Goal: Task Accomplishment & Management: Use online tool/utility

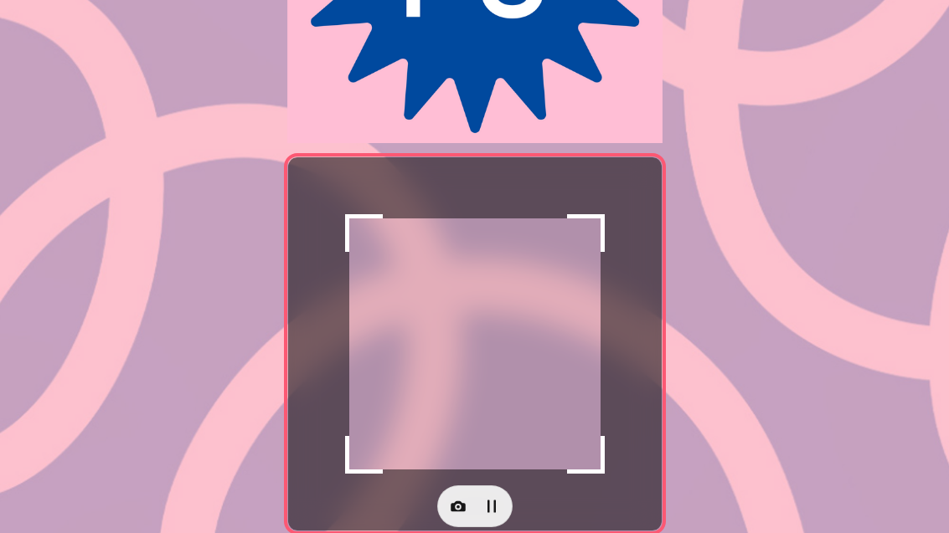
scroll to position [291, 0]
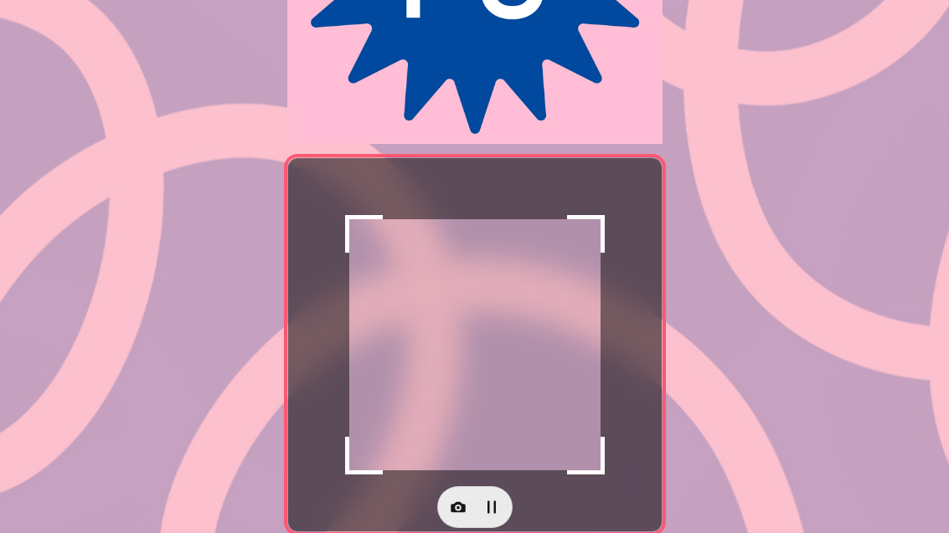
click at [466, 509] on button "button" at bounding box center [457, 507] width 33 height 33
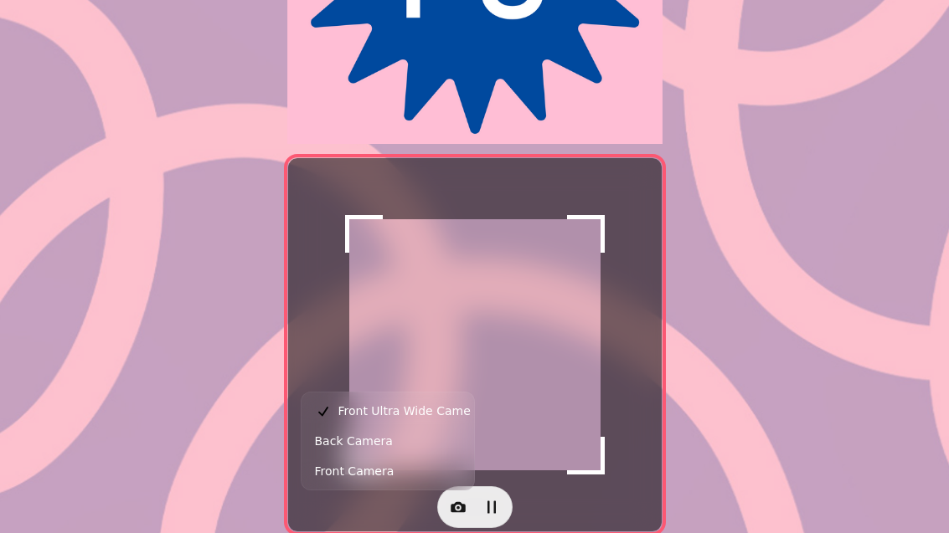
click at [396, 435] on button "Back Camera" at bounding box center [388, 441] width 166 height 30
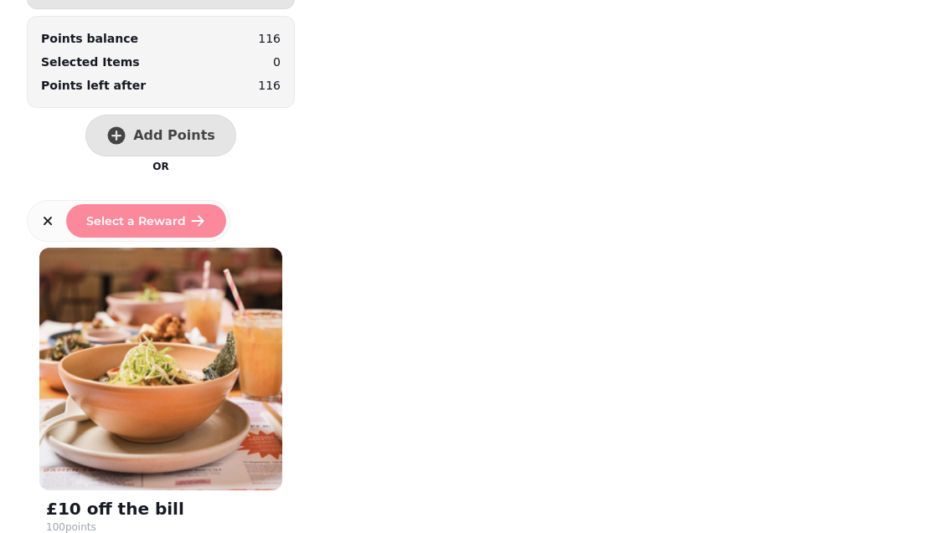
scroll to position [76, 0]
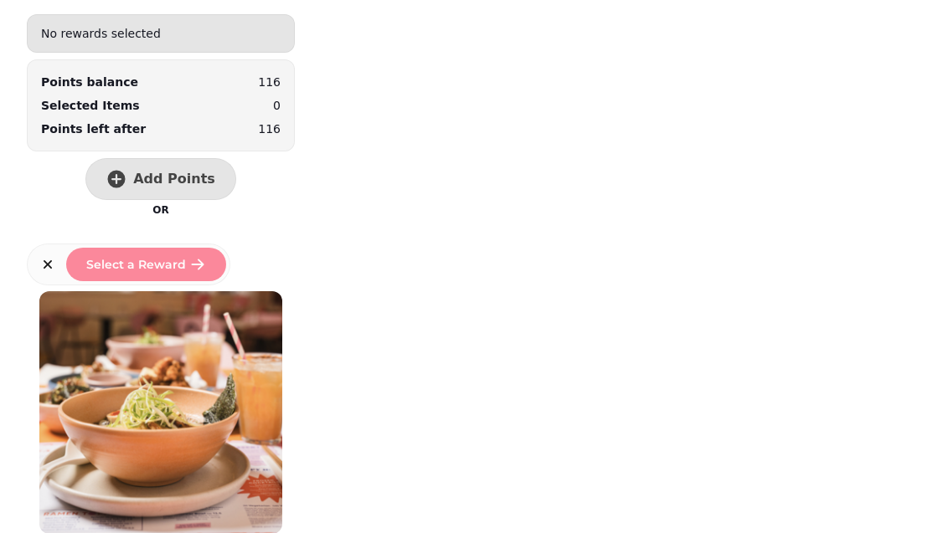
click at [177, 158] on button "Add Points" at bounding box center [160, 179] width 151 height 42
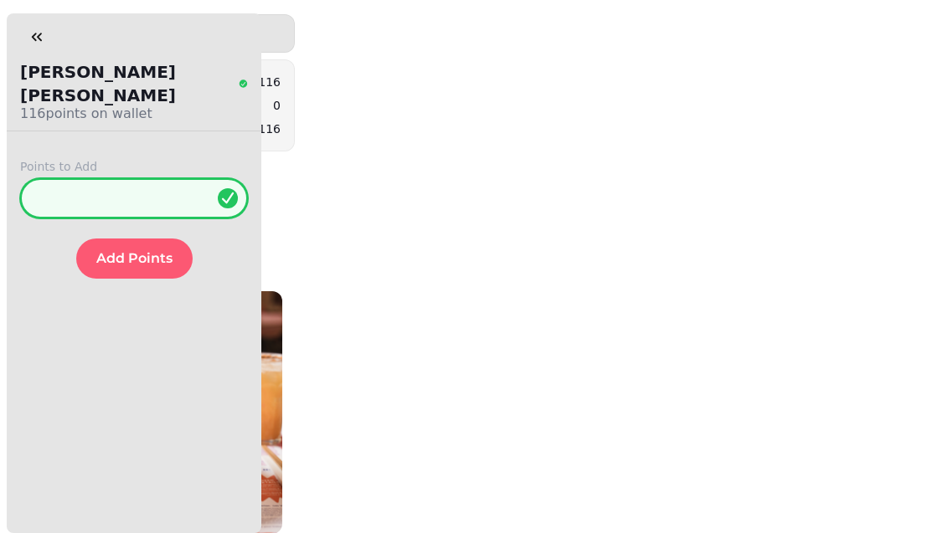
click at [136, 178] on input "*" at bounding box center [134, 198] width 228 height 40
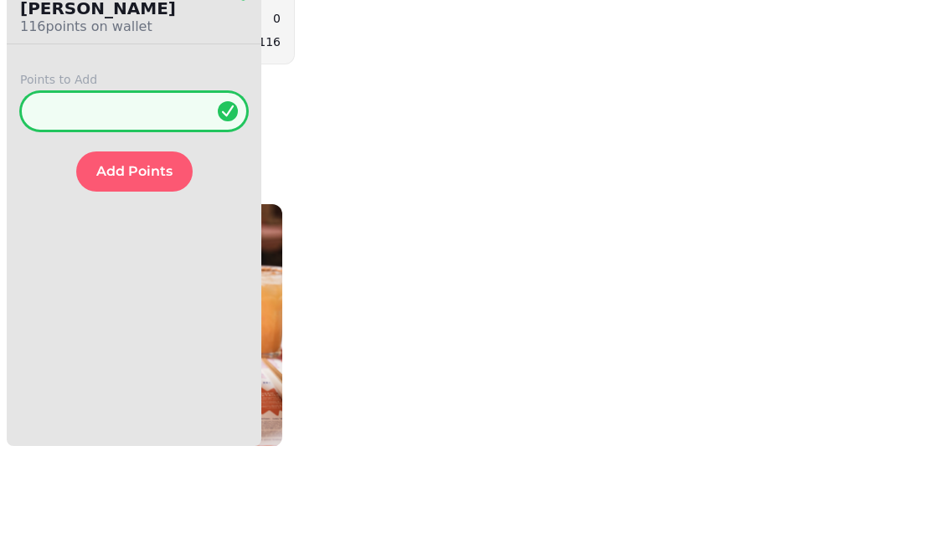
type input "**"
click at [140, 239] on button "Add Points" at bounding box center [134, 259] width 116 height 40
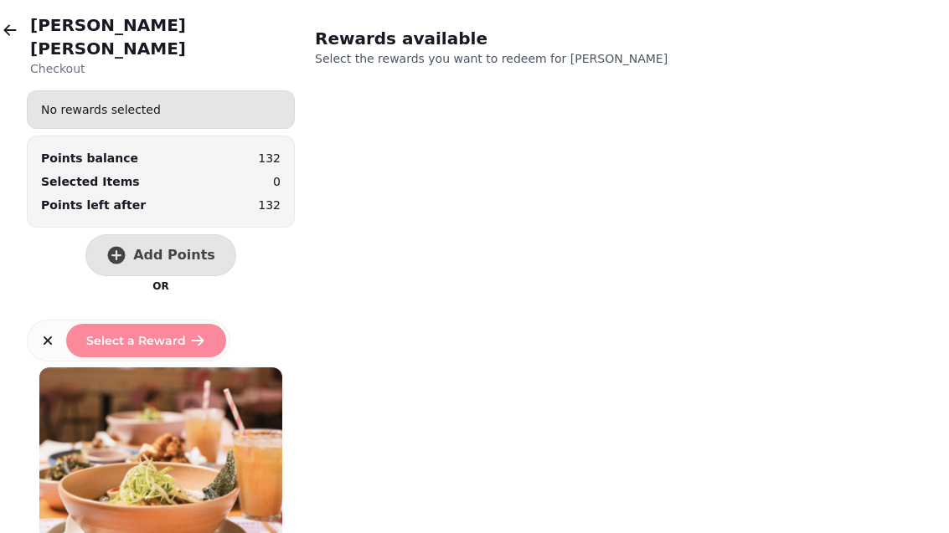
scroll to position [0, 0]
click at [13, 28] on icon "button" at bounding box center [10, 30] width 17 height 17
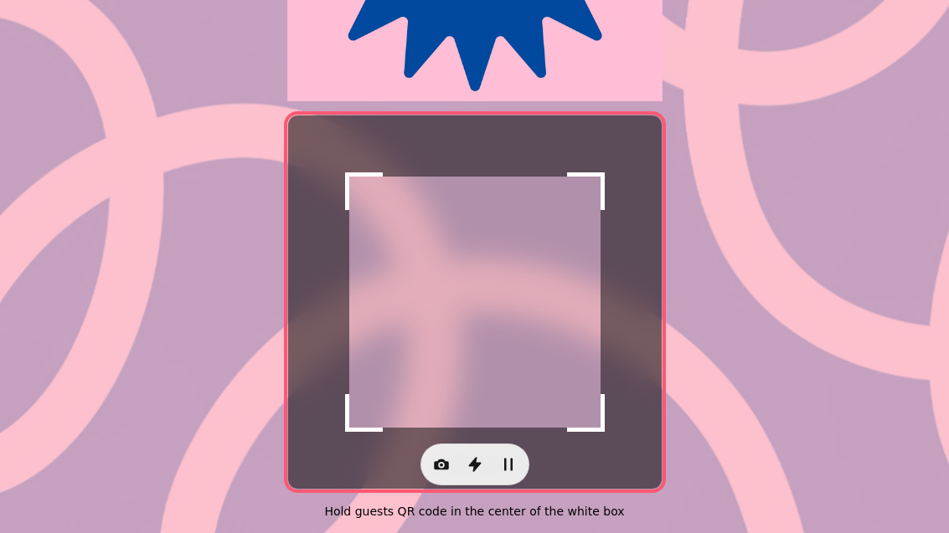
scroll to position [344, 0]
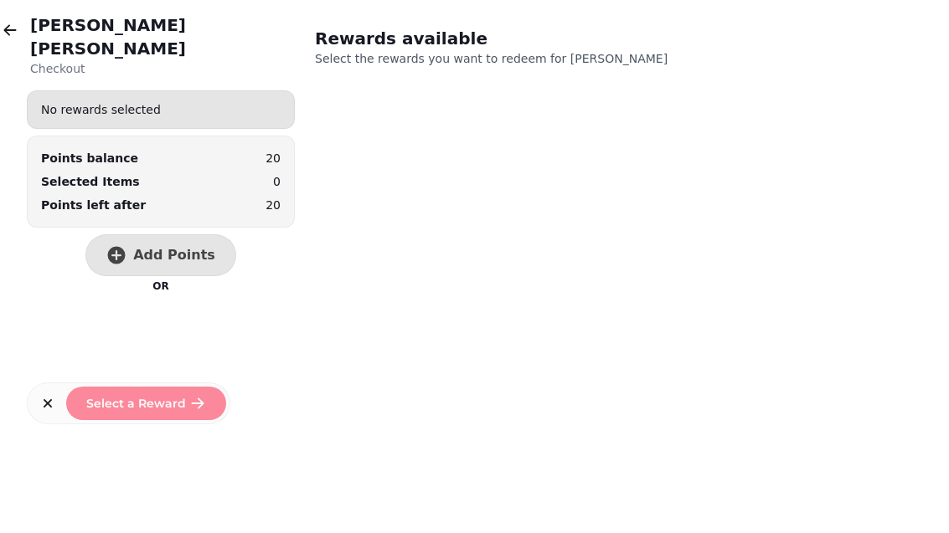
click at [174, 249] on span "Add Points" at bounding box center [174, 255] width 82 height 13
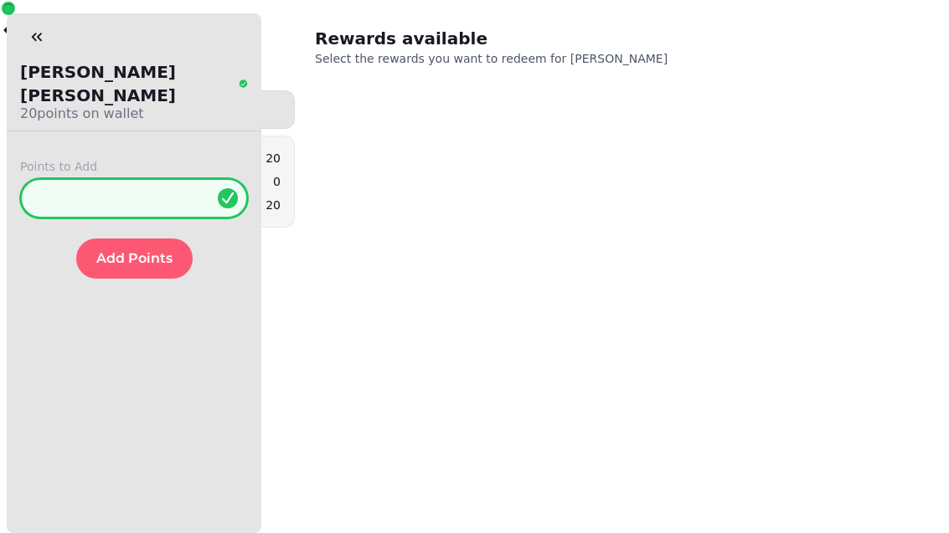
click at [124, 188] on input "*" at bounding box center [134, 198] width 228 height 40
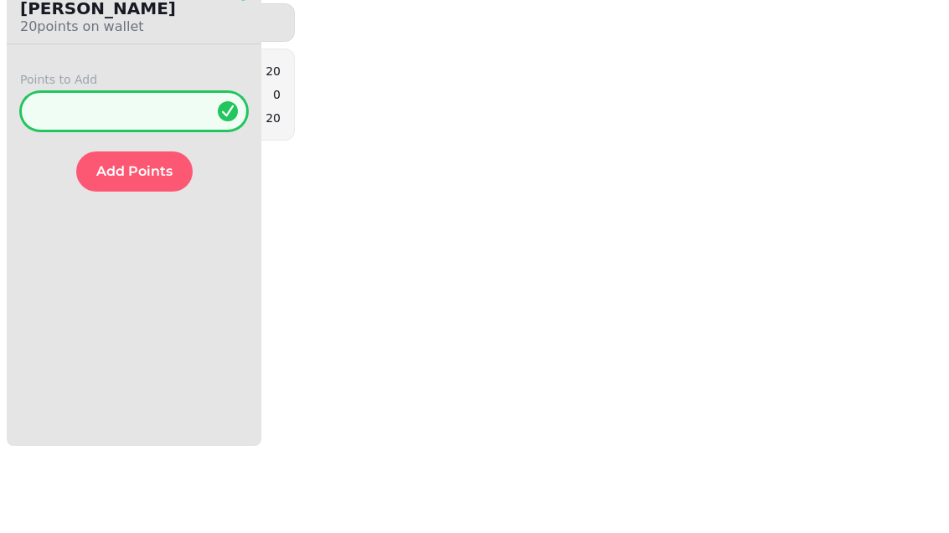
type input "**"
click at [122, 252] on span "Add Points" at bounding box center [134, 258] width 76 height 13
